Goal: Task Accomplishment & Management: Manage account settings

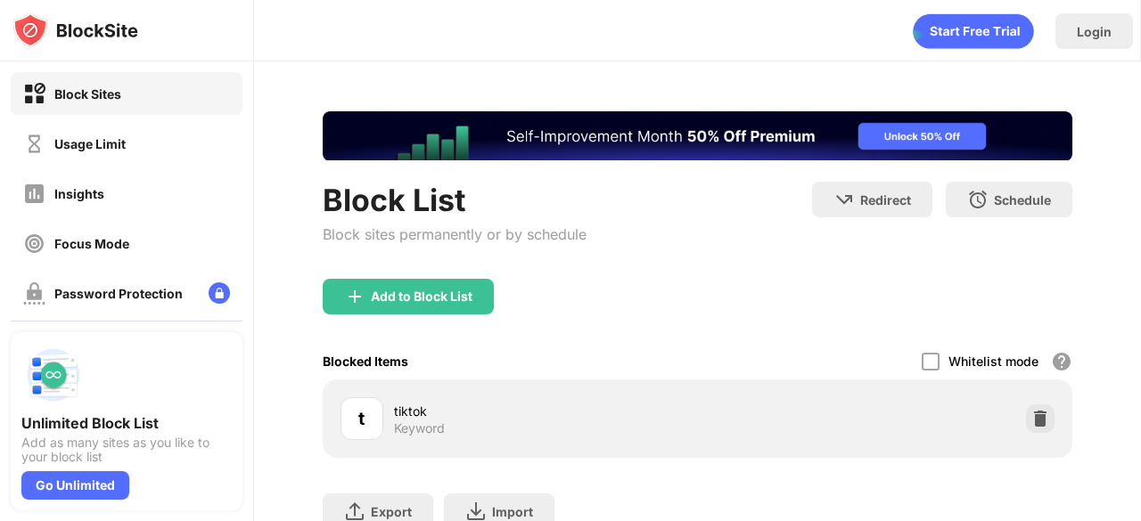
scroll to position [137, 0]
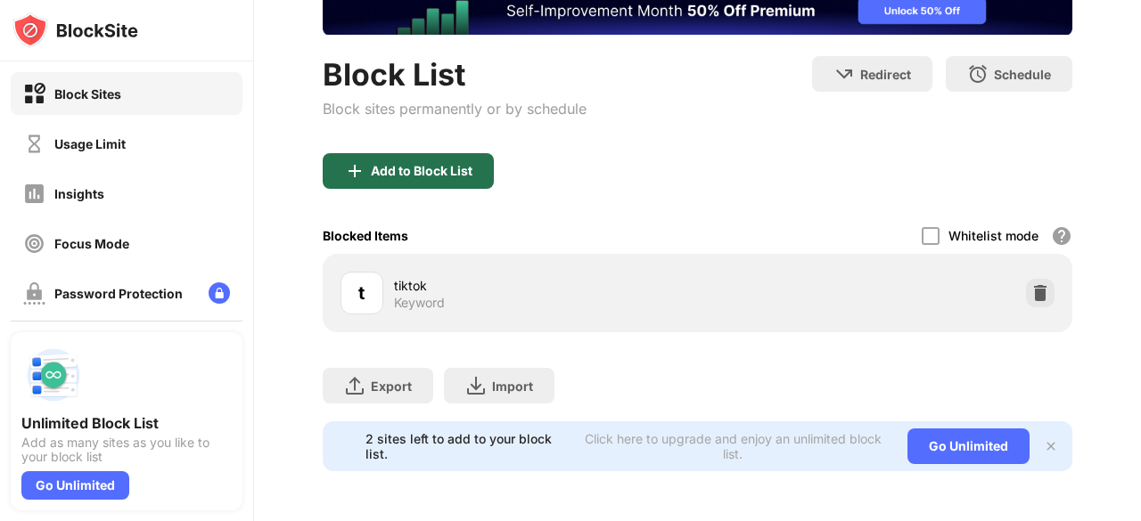
click at [435, 170] on div "Add to Block List" at bounding box center [408, 171] width 171 height 36
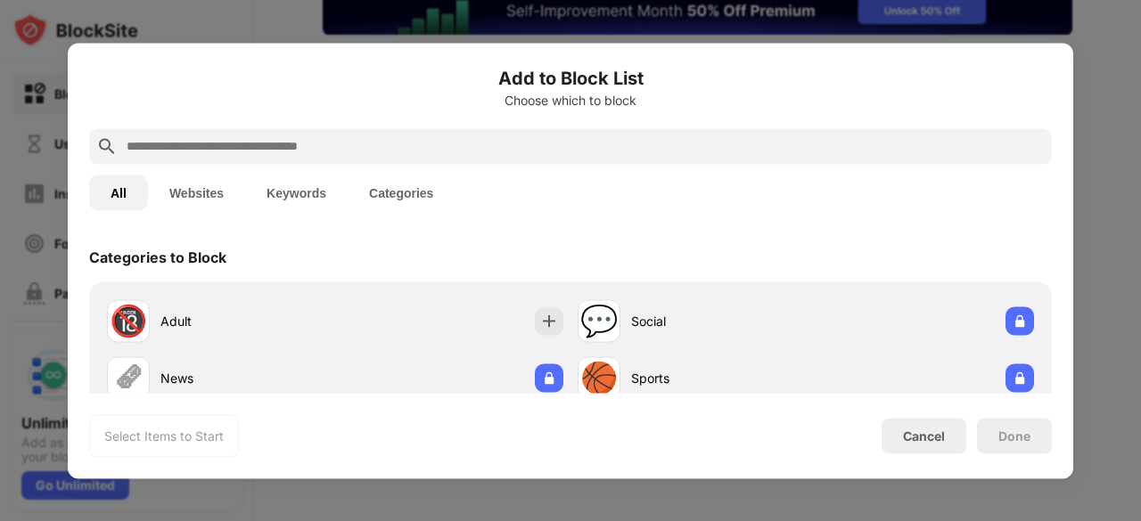
click at [355, 156] on input "text" at bounding box center [585, 145] width 920 height 21
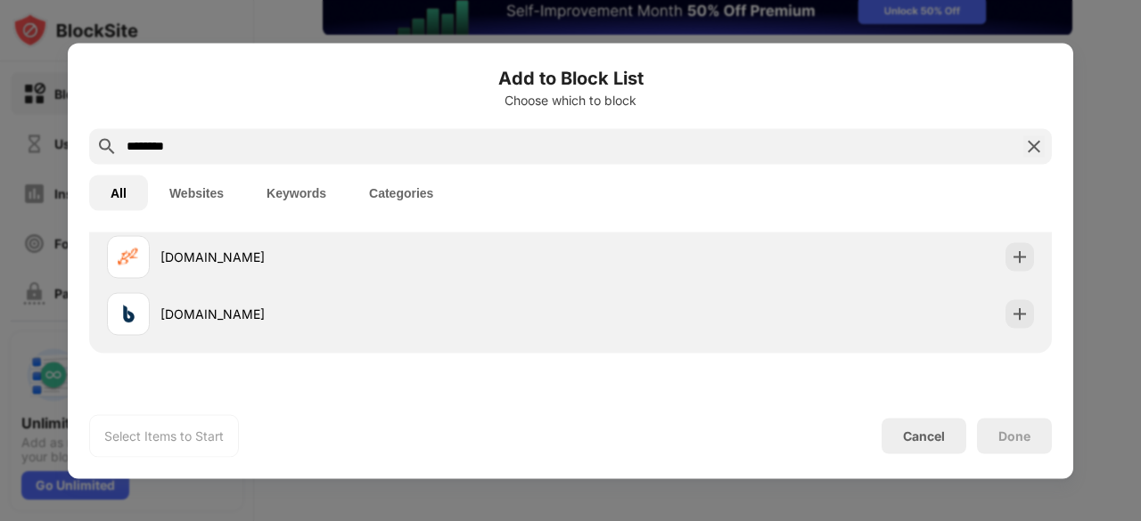
scroll to position [401, 0]
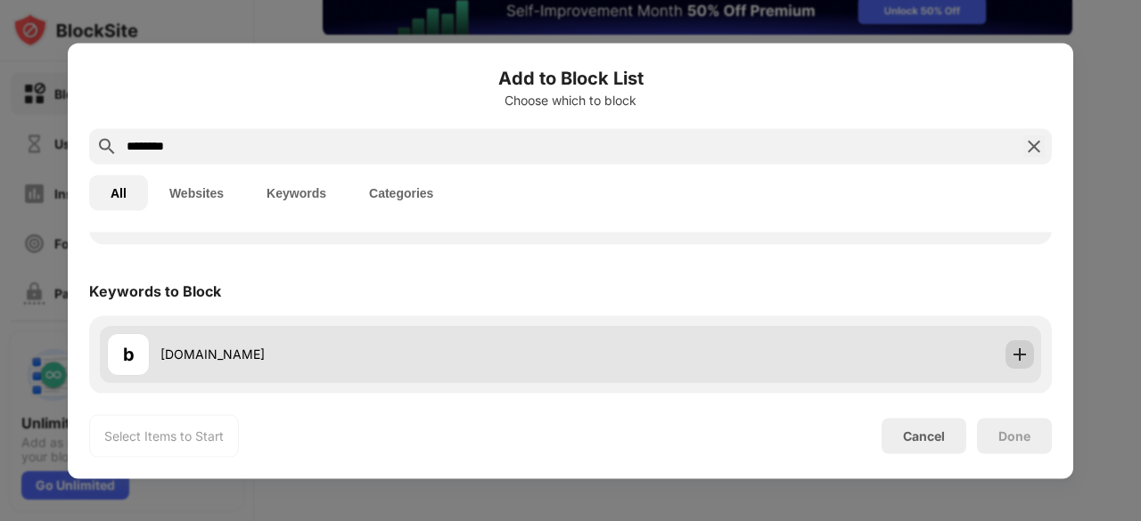
type input "********"
click at [1011, 348] on img at bounding box center [1020, 355] width 18 height 18
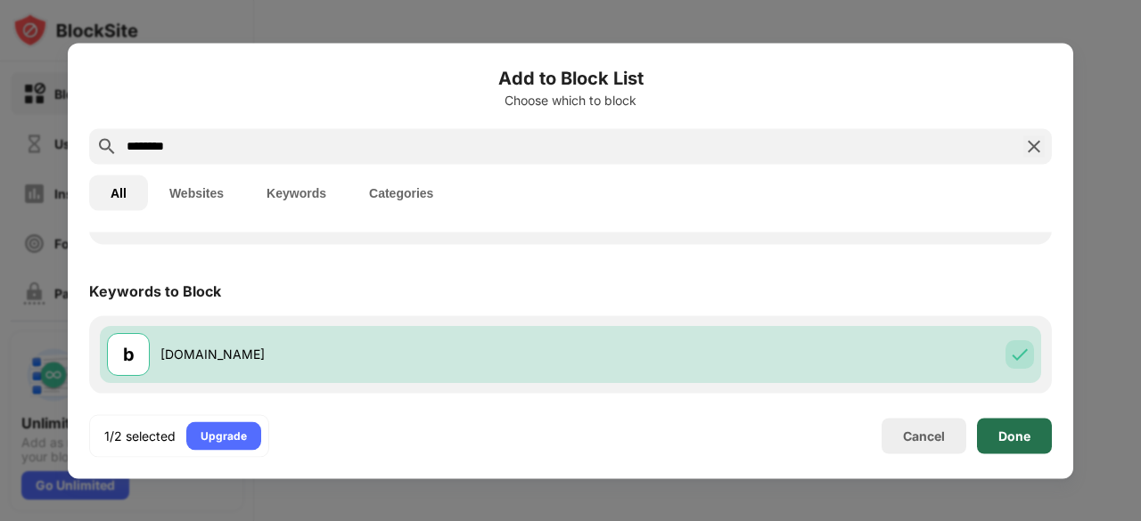
click at [1011, 437] on div "Done" at bounding box center [1014, 436] width 32 height 14
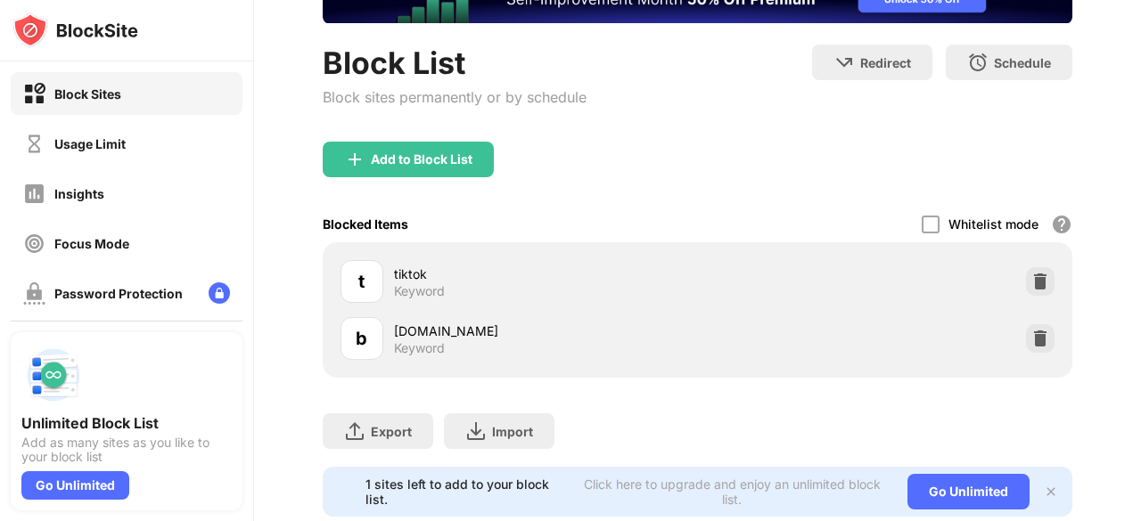
scroll to position [0, 0]
click at [1035, 333] on div at bounding box center [1040, 338] width 29 height 29
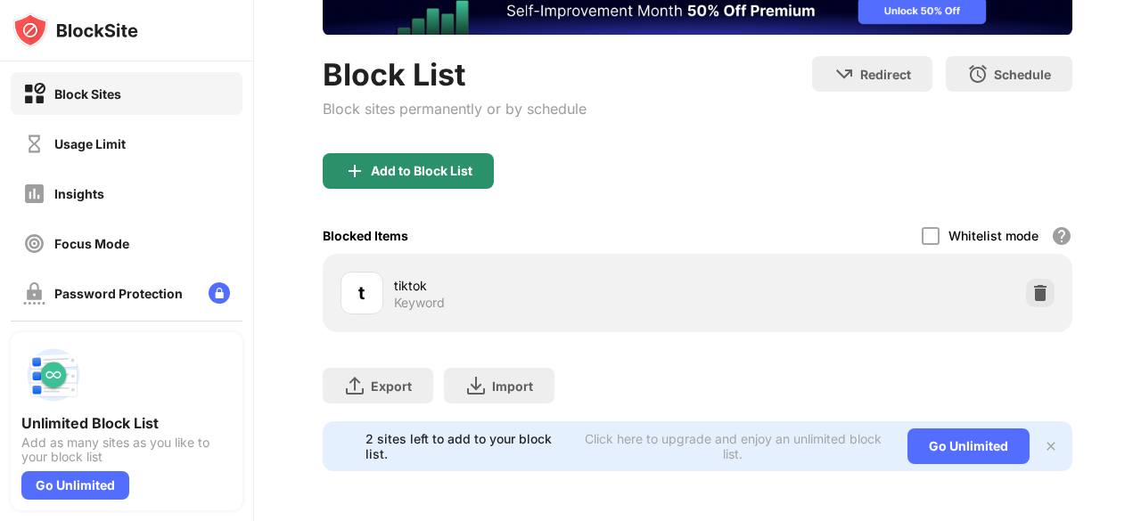
click at [462, 165] on div "Add to Block List" at bounding box center [408, 171] width 171 height 36
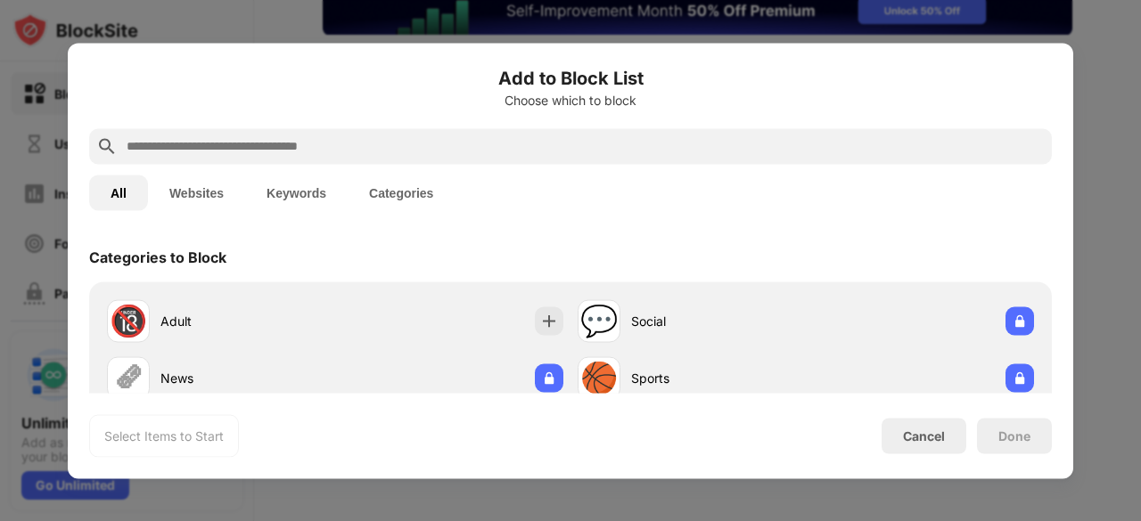
click at [211, 195] on button "Websites" at bounding box center [196, 193] width 97 height 36
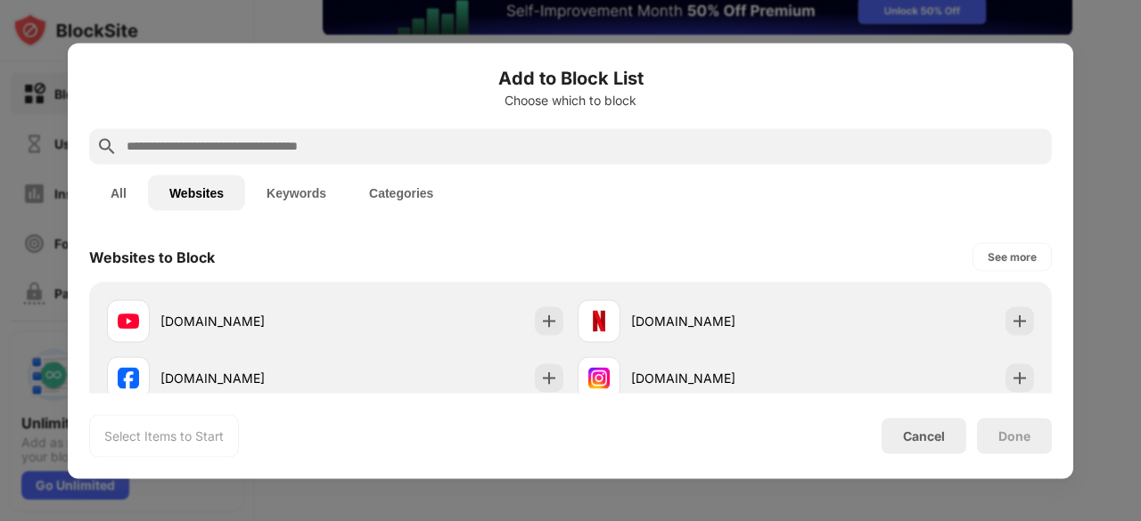
click at [211, 195] on button "Websites" at bounding box center [196, 193] width 97 height 36
click at [194, 135] on input "text" at bounding box center [585, 145] width 920 height 21
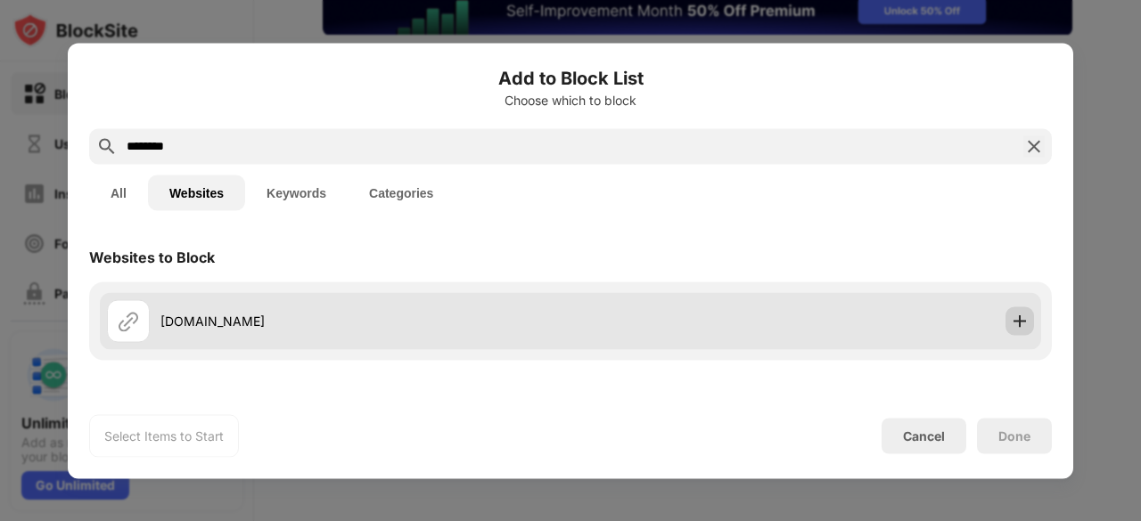
type input "********"
click at [1012, 308] on div at bounding box center [1019, 321] width 29 height 29
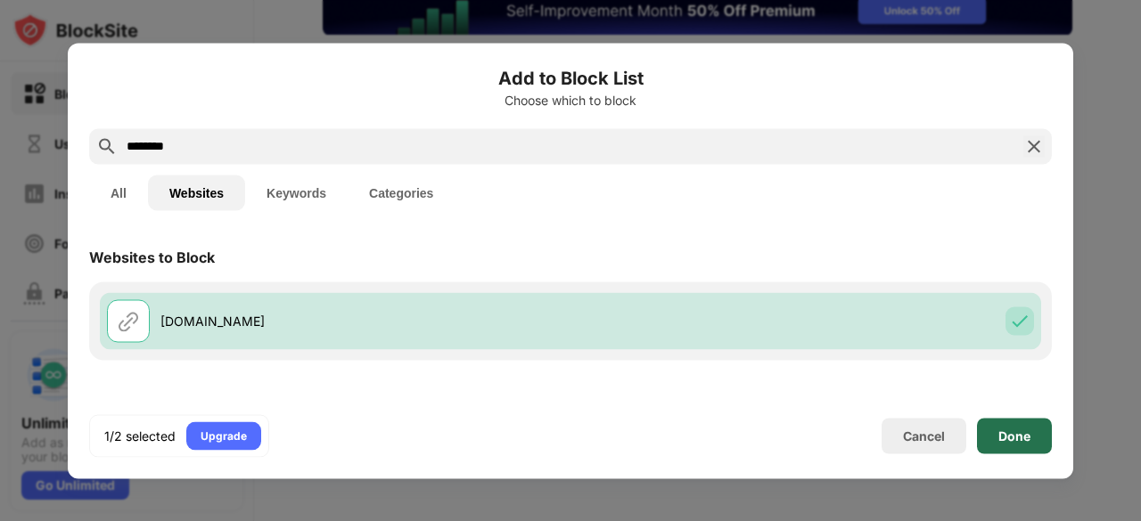
click at [1023, 432] on div "Done" at bounding box center [1014, 436] width 32 height 14
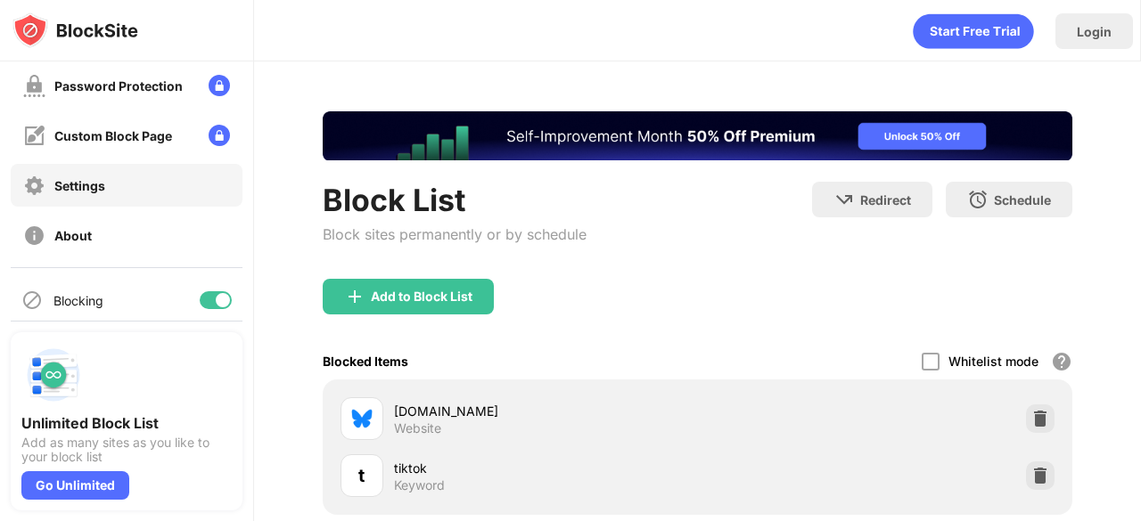
scroll to position [218, 0]
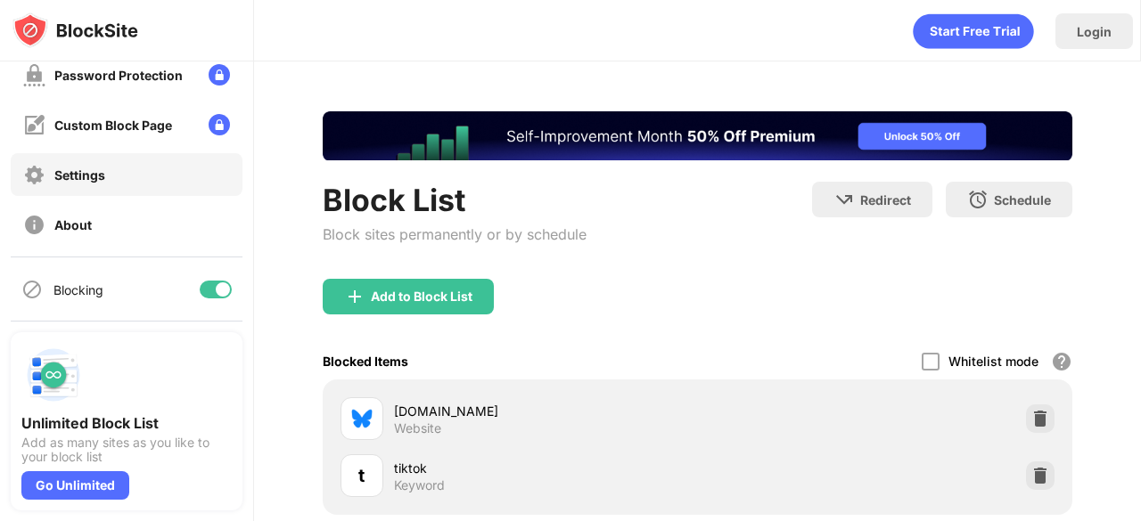
click at [133, 173] on div "Settings" at bounding box center [127, 174] width 232 height 43
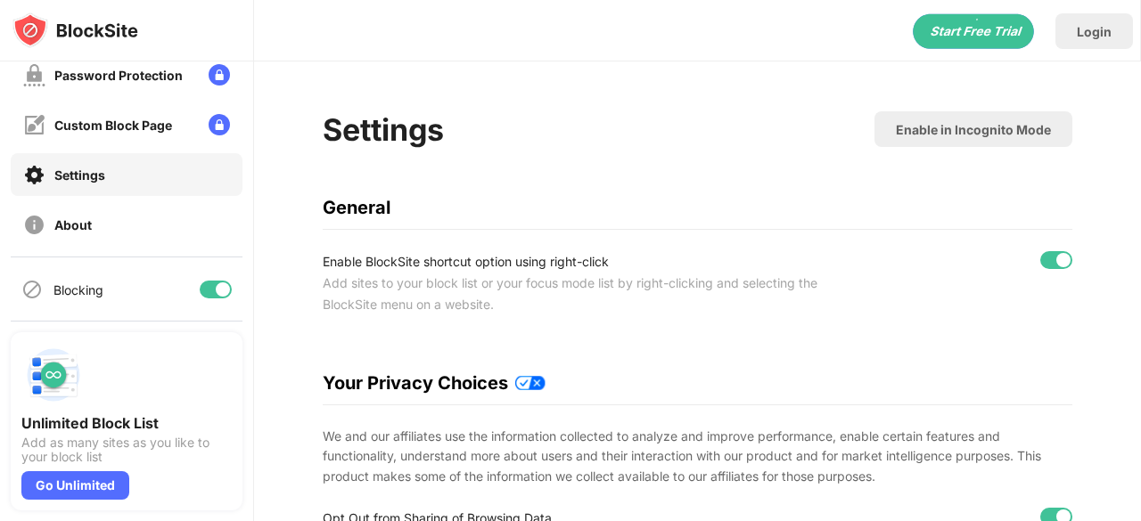
click at [1040, 257] on div at bounding box center [1056, 260] width 32 height 18
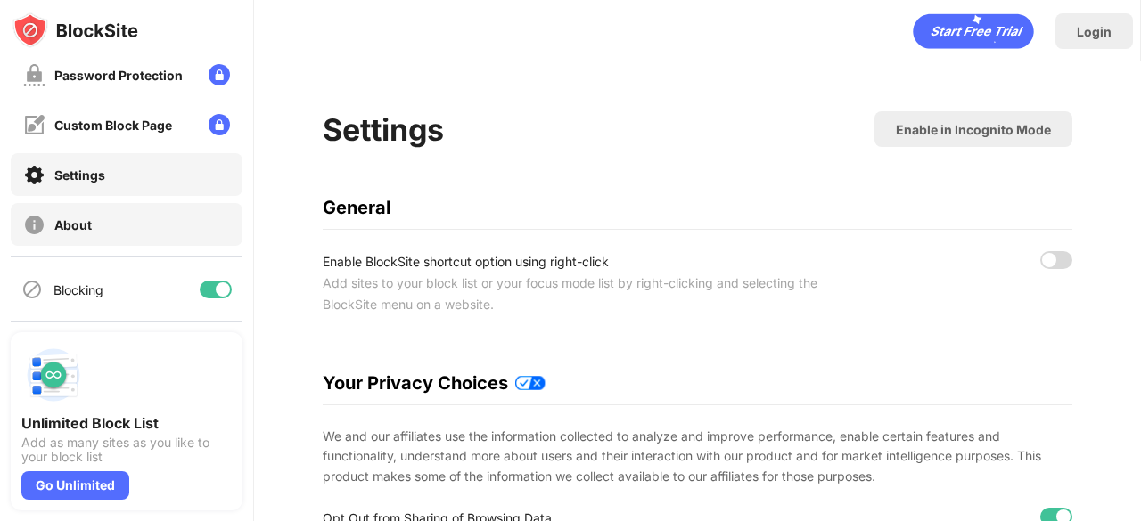
click at [119, 238] on div "About" at bounding box center [127, 224] width 232 height 43
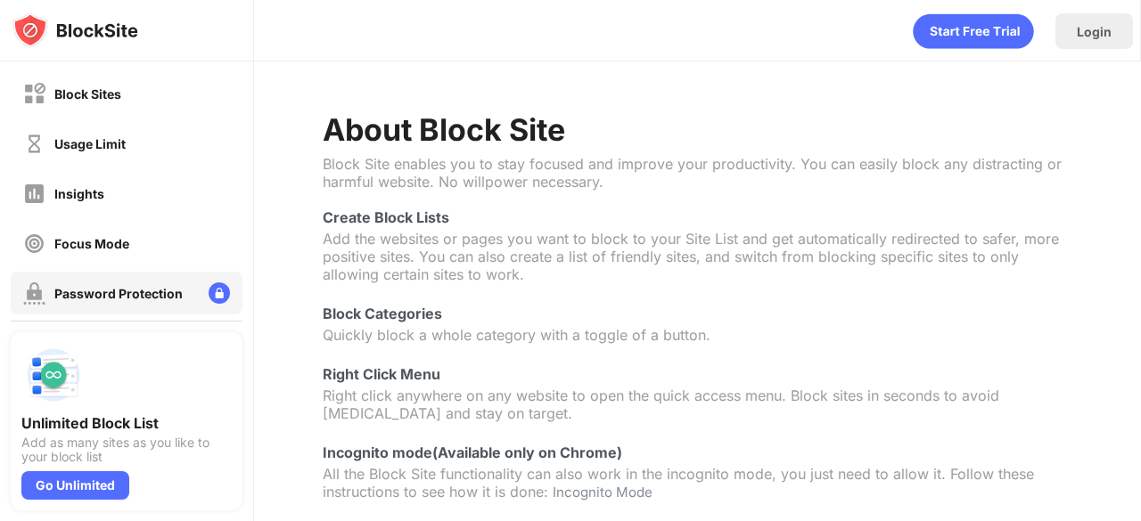
click at [128, 290] on div "Password Protection" at bounding box center [118, 293] width 128 height 15
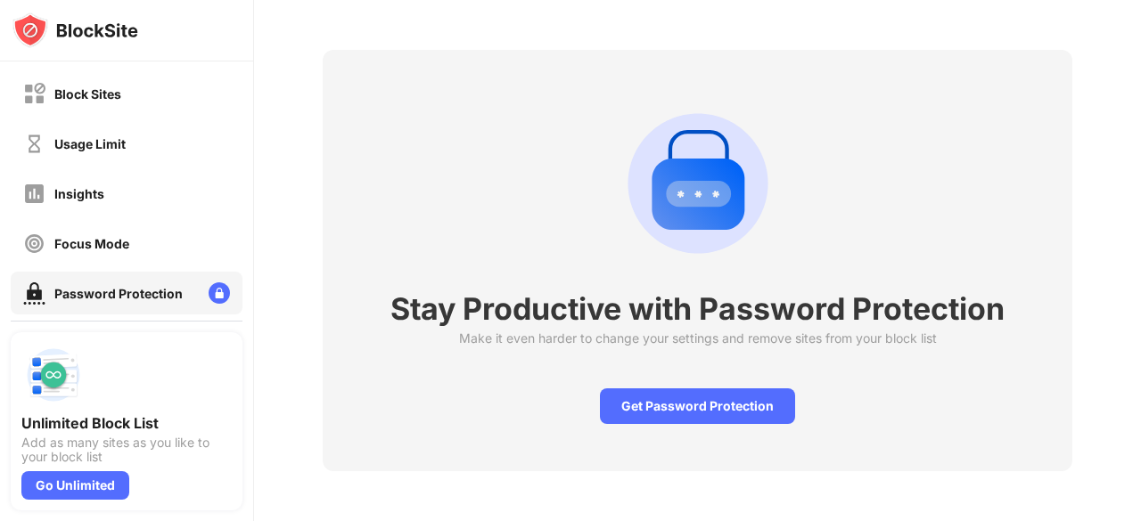
scroll to position [75, 0]
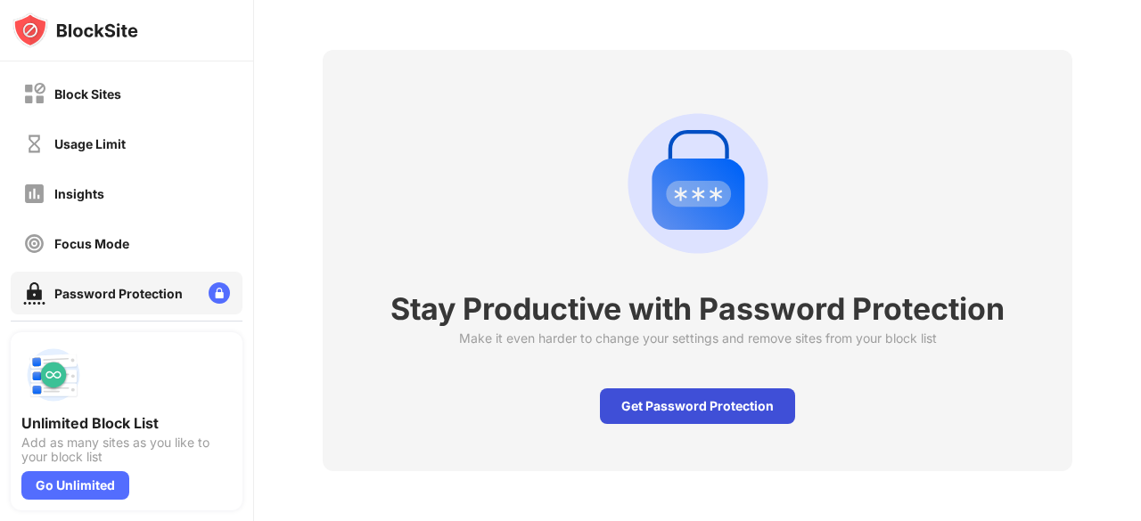
click at [663, 400] on div "Get Password Protection" at bounding box center [697, 407] width 195 height 36
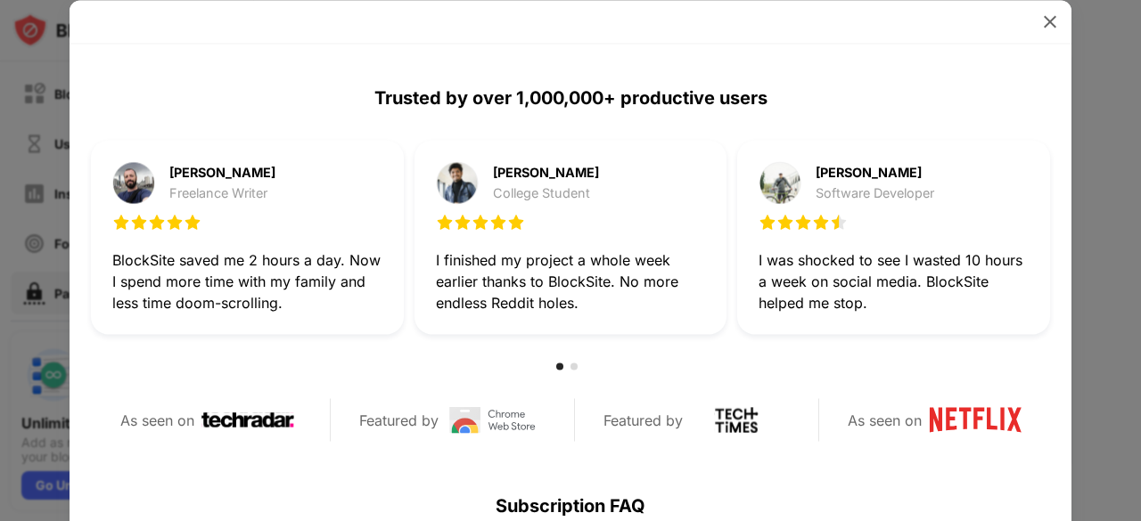
scroll to position [847, 0]
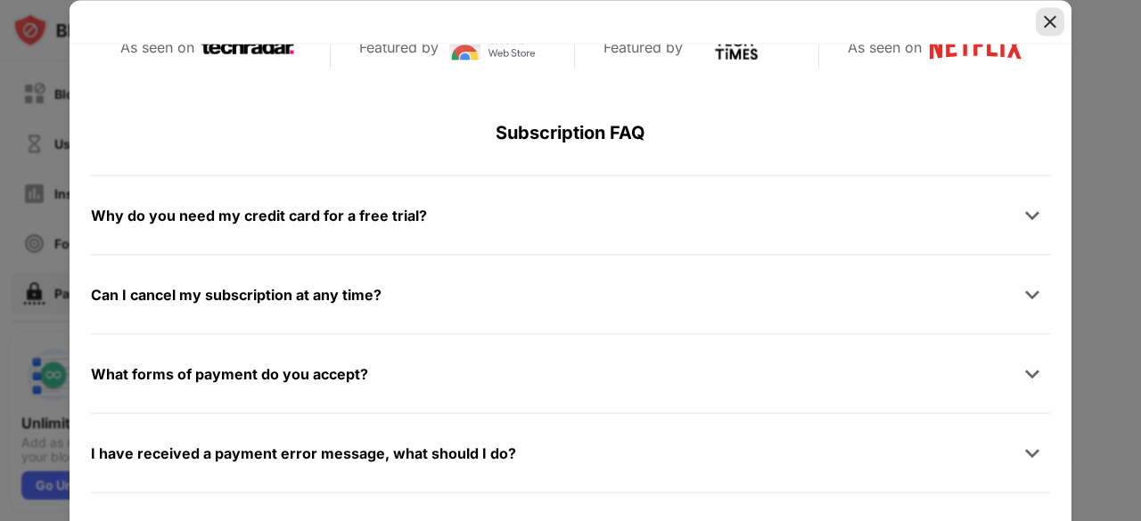
click at [1053, 25] on img at bounding box center [1050, 21] width 18 height 18
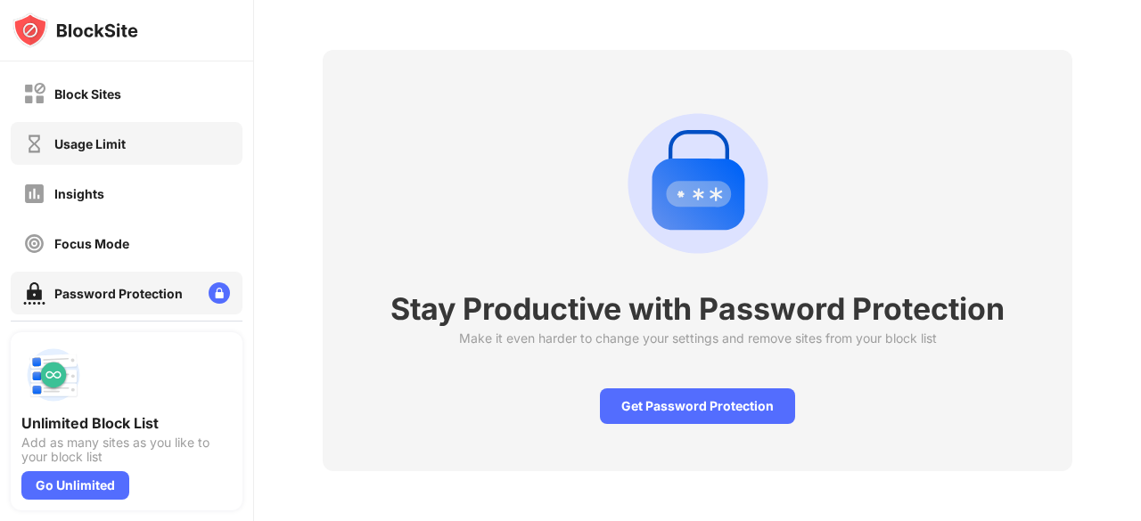
click at [145, 128] on div "Usage Limit" at bounding box center [127, 143] width 232 height 43
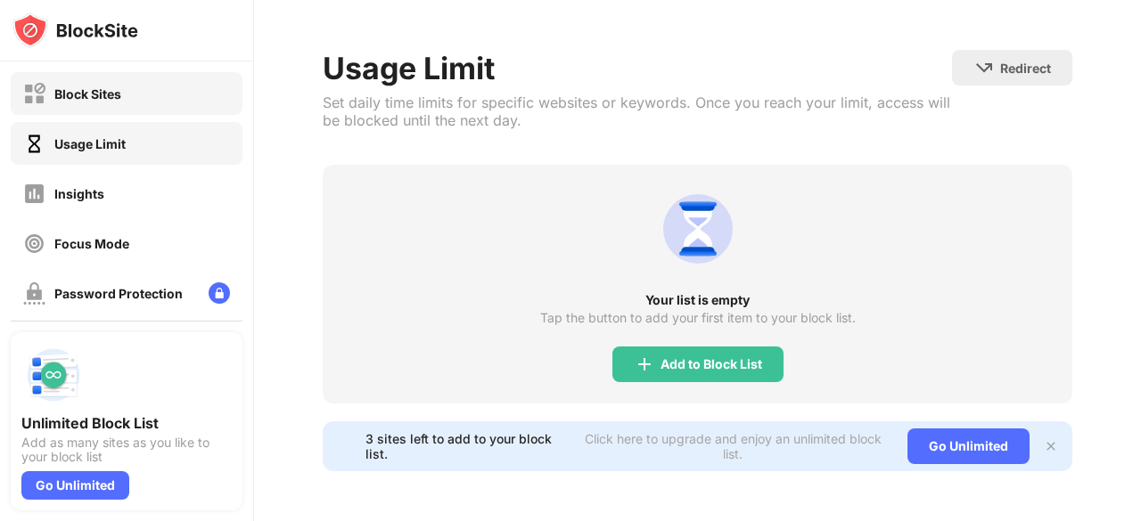
click at [164, 103] on div "Block Sites" at bounding box center [127, 93] width 232 height 43
